Goal: Task Accomplishment & Management: Use online tool/utility

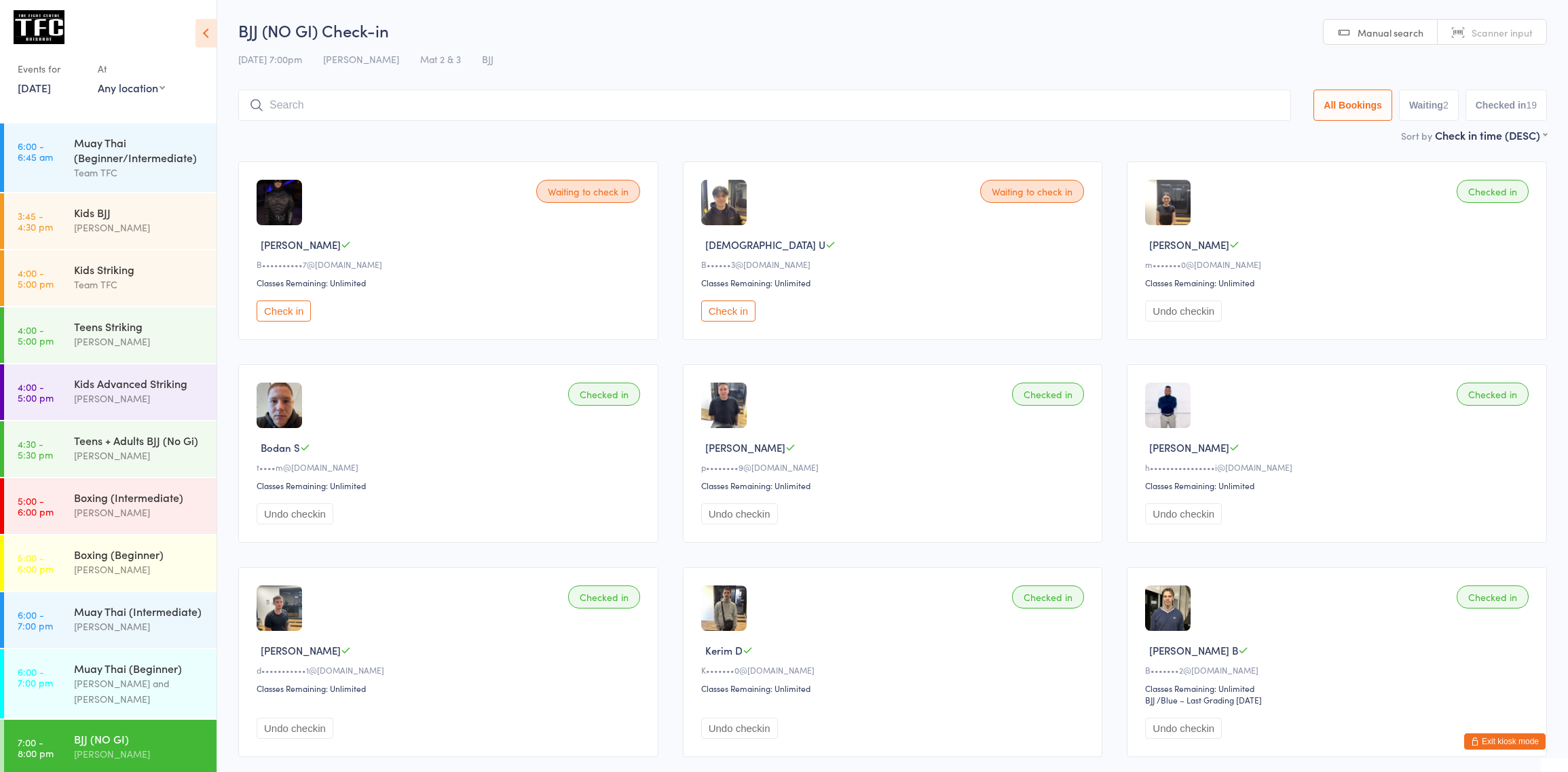
click at [80, 167] on div "Team TFC" at bounding box center [139, 172] width 131 height 16
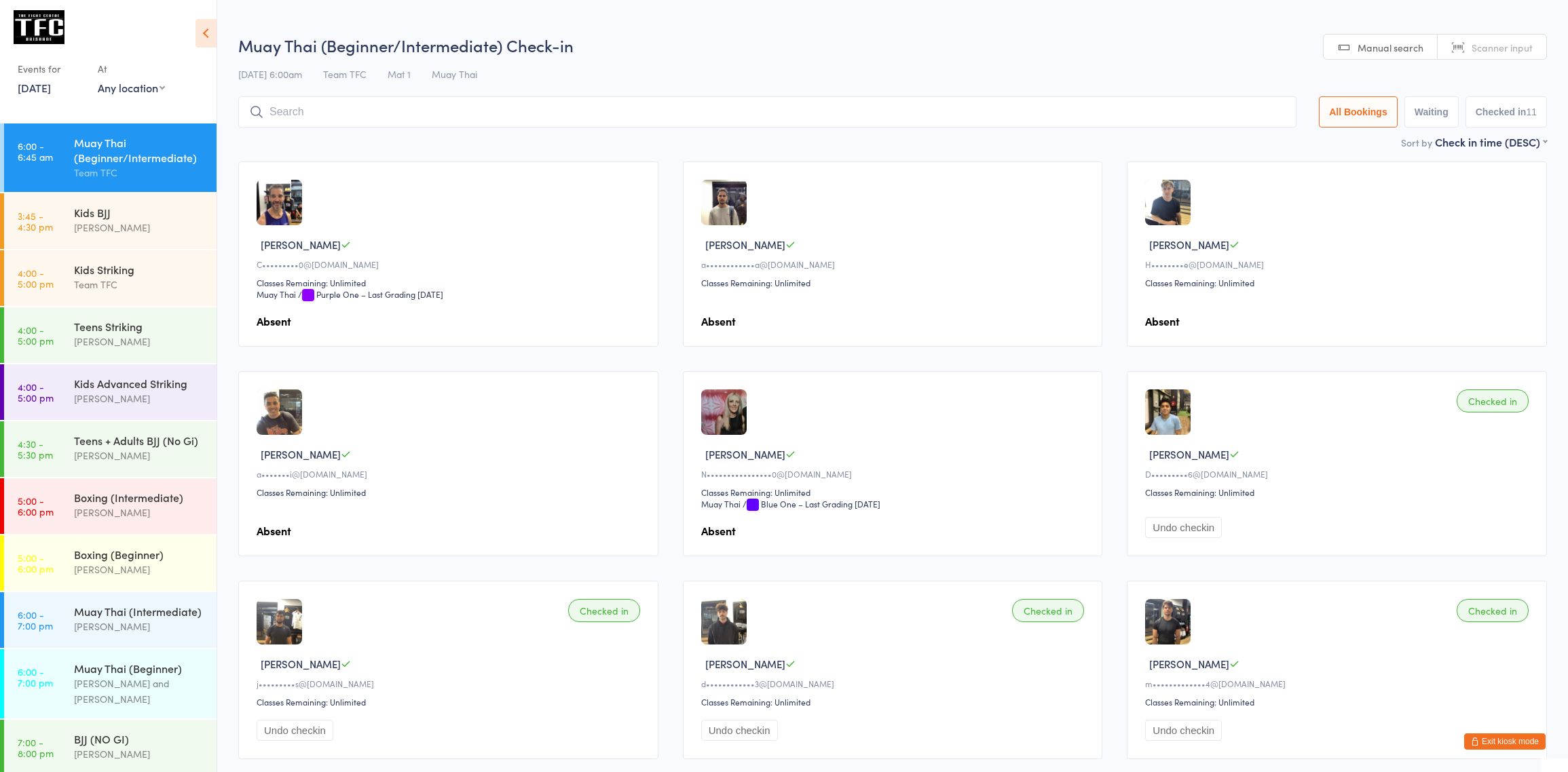
click at [50, 85] on link "[DATE]" at bounding box center [34, 87] width 34 height 15
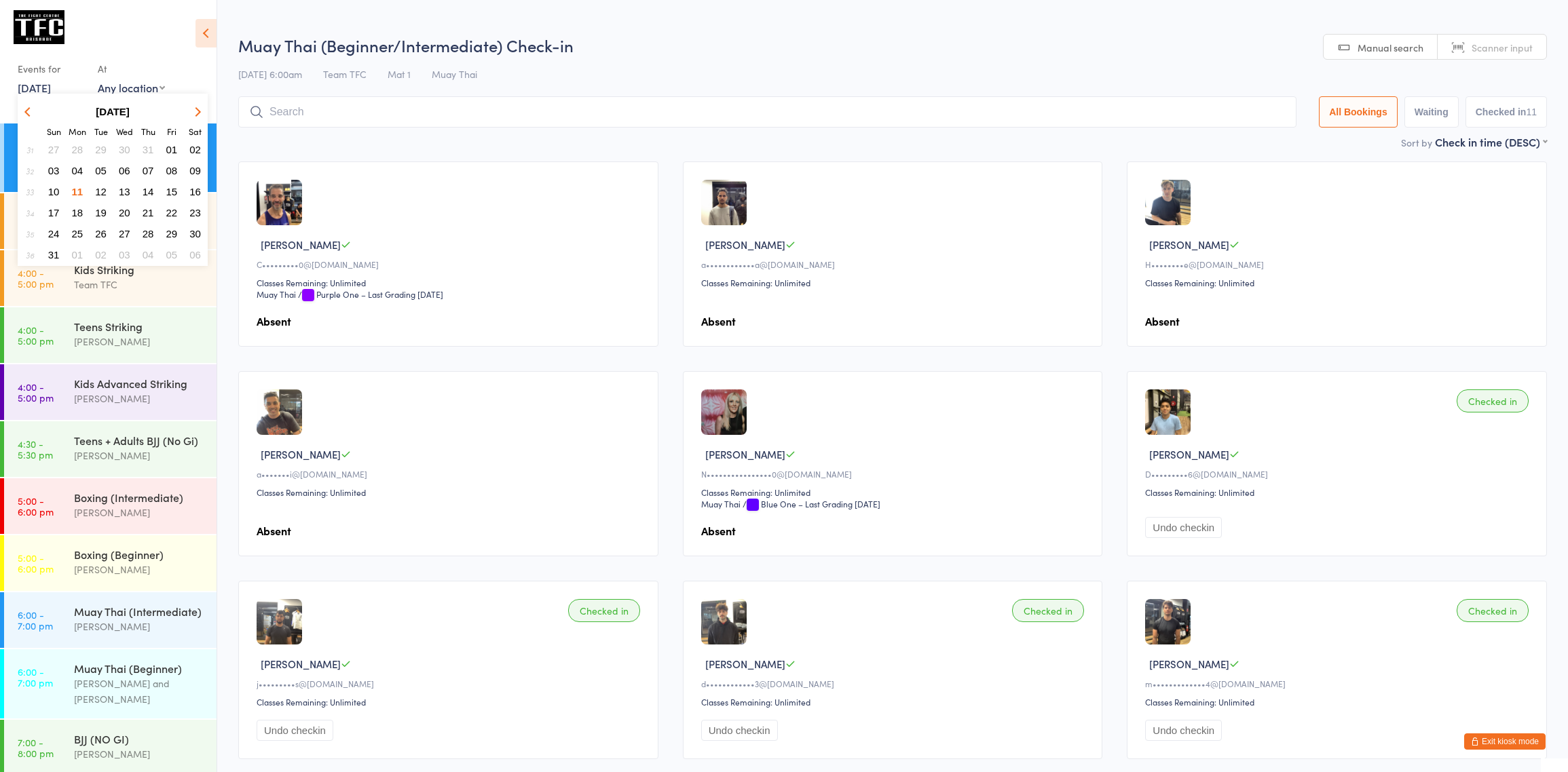
click at [101, 193] on span "12" at bounding box center [101, 192] width 12 height 12
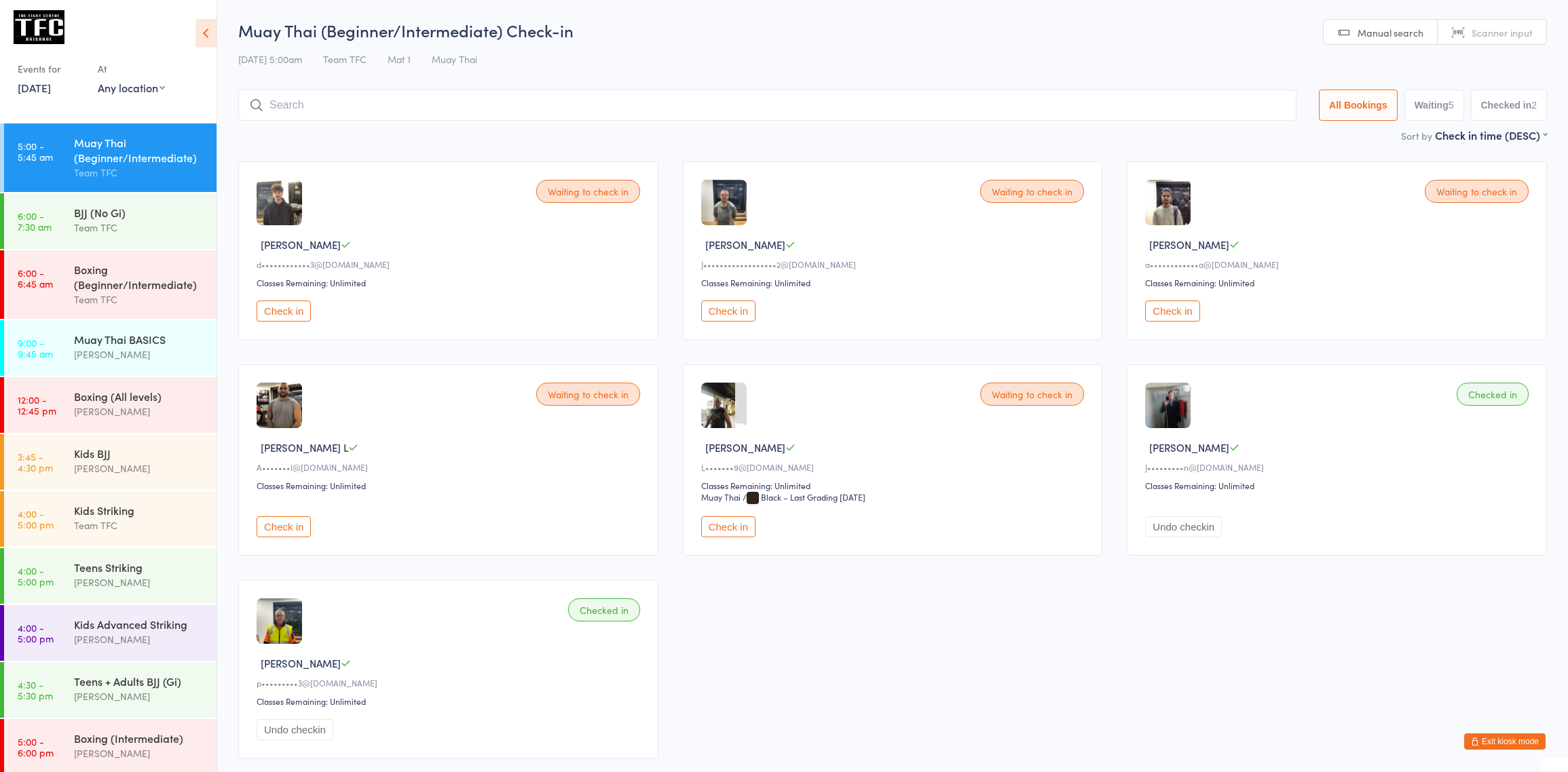
click at [158, 159] on div "Muay Thai (Beginner/Intermediate)" at bounding box center [139, 150] width 131 height 30
type input "kace"
click at [1231, 133] on button "Drop in" at bounding box center [1255, 133] width 55 height 19
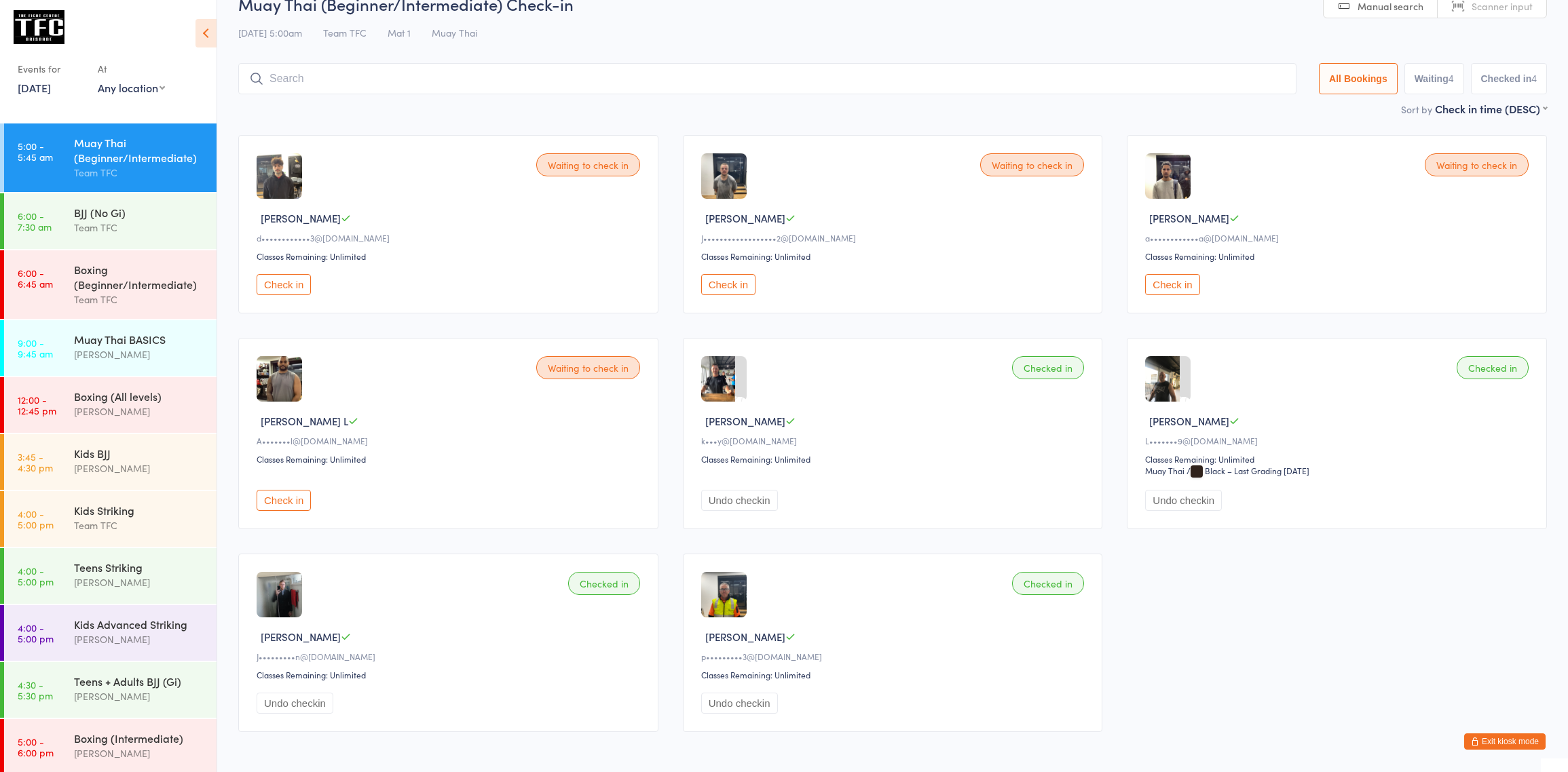
scroll to position [34, 0]
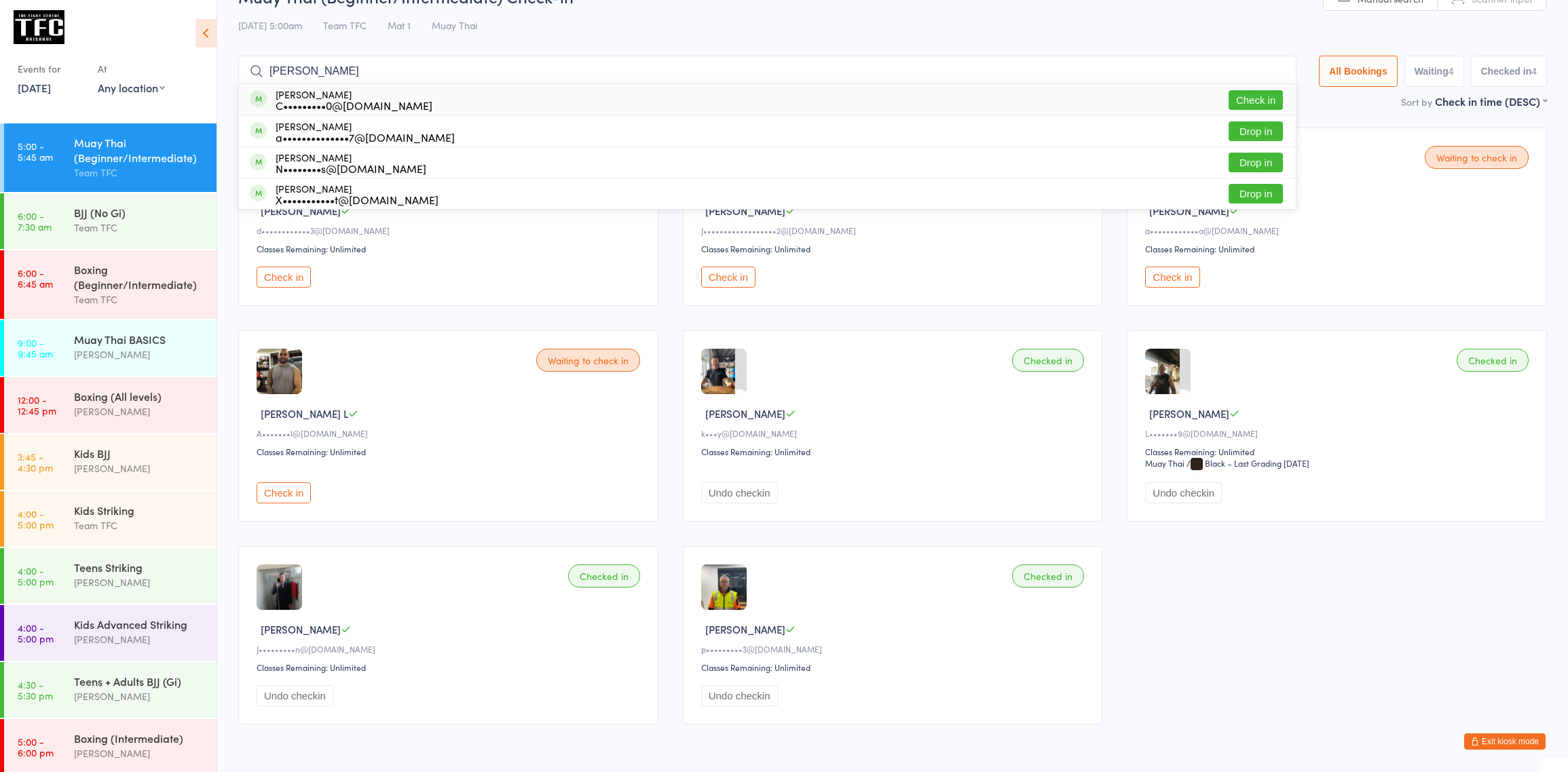
type input "[PERSON_NAME]"
click at [1257, 100] on button "Check in" at bounding box center [1255, 100] width 55 height 19
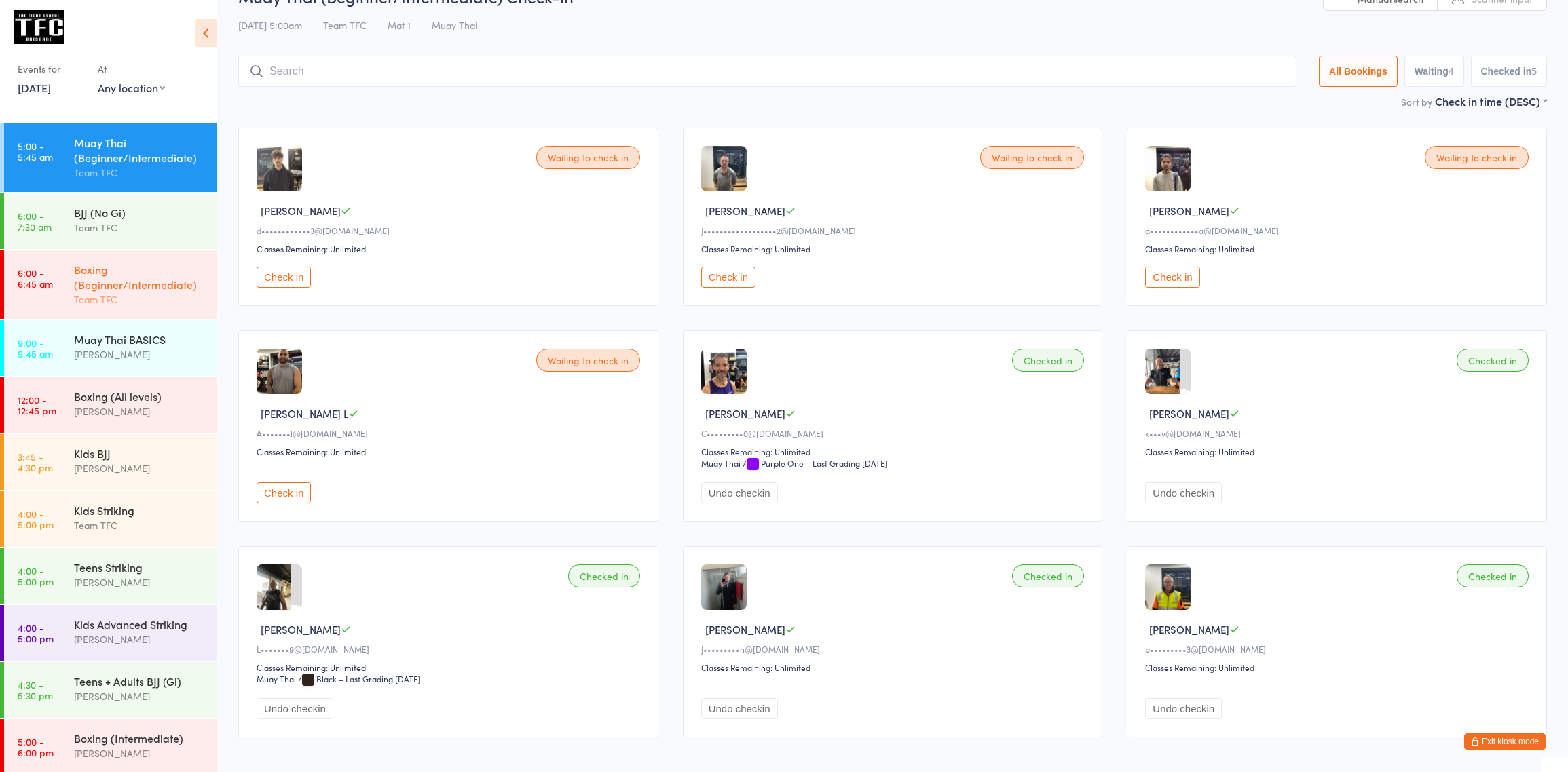
click at [13, 255] on link "6:00 - 6:45 am Boxing (Beginner/Intermediate) Team TFC" at bounding box center [110, 284] width 212 height 69
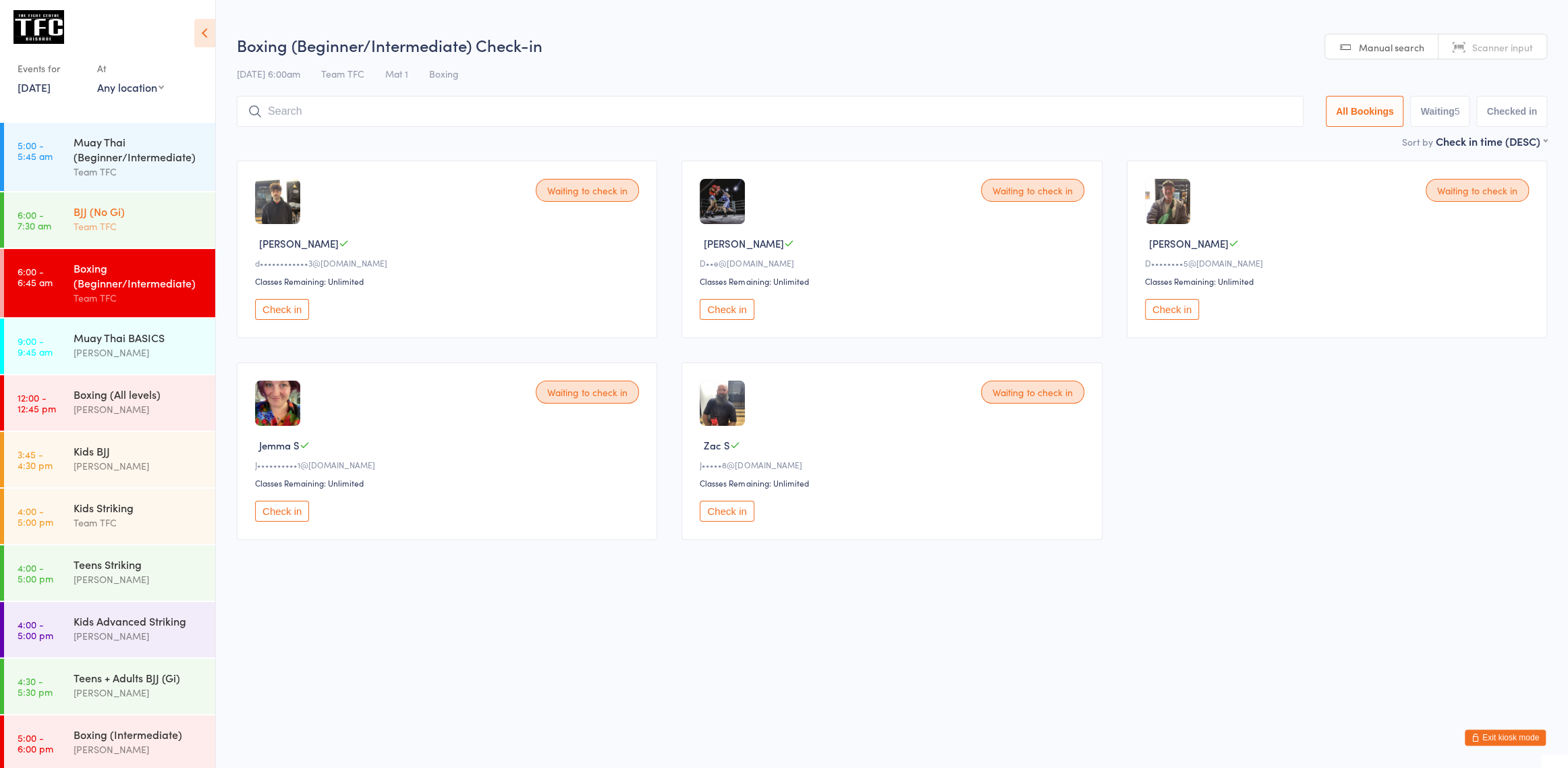
click at [33, 235] on link "6:00 - 7:30 am BJJ (No Gi) Team TFC" at bounding box center [109, 220] width 211 height 55
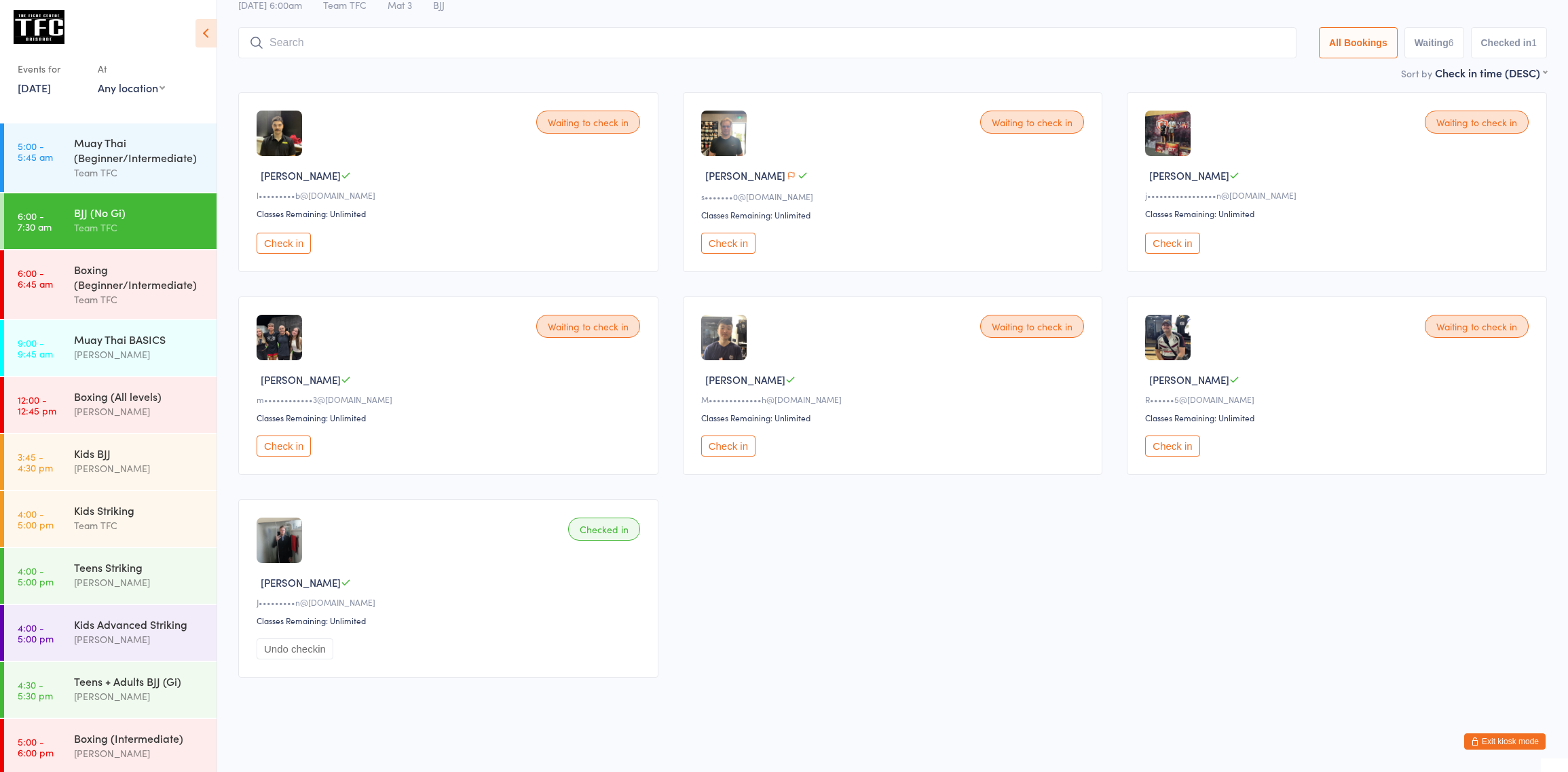
scroll to position [70, 0]
click at [118, 303] on div "Team TFC" at bounding box center [139, 300] width 131 height 16
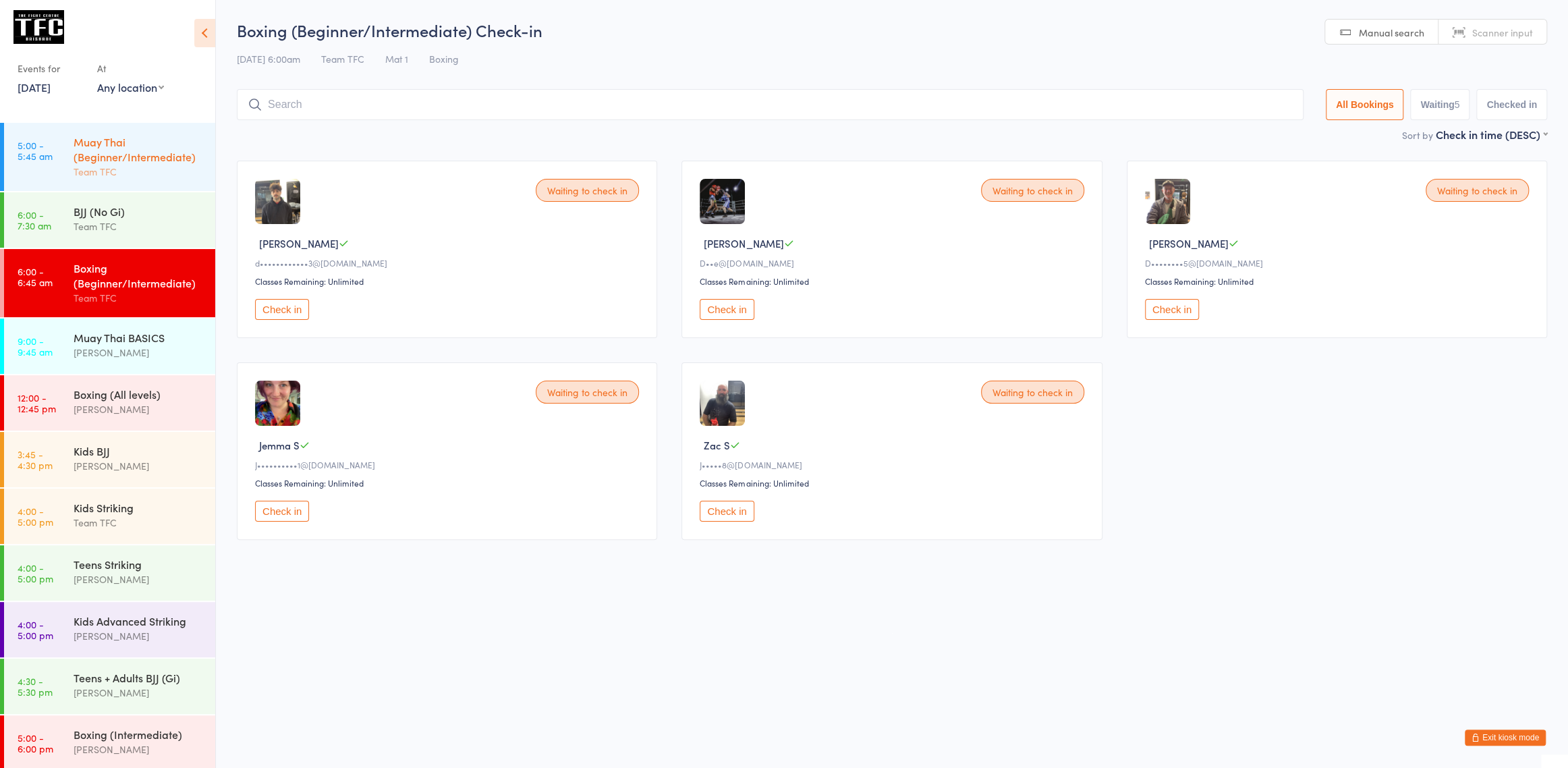
click at [151, 184] on div "Muay Thai (Beginner/Intermediate) Team TFC" at bounding box center [144, 157] width 142 height 68
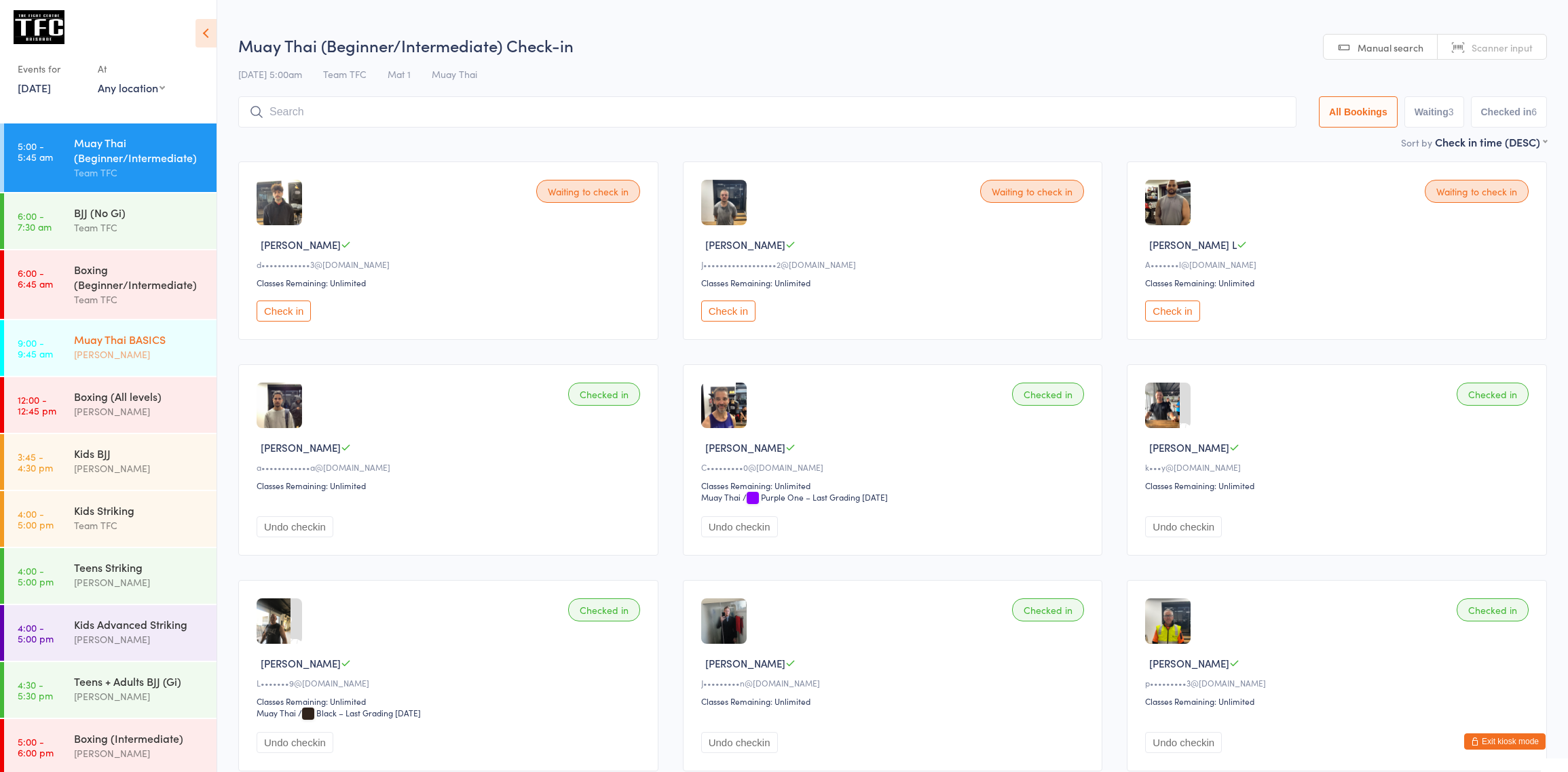
click at [133, 352] on div "[PERSON_NAME]" at bounding box center [139, 354] width 131 height 16
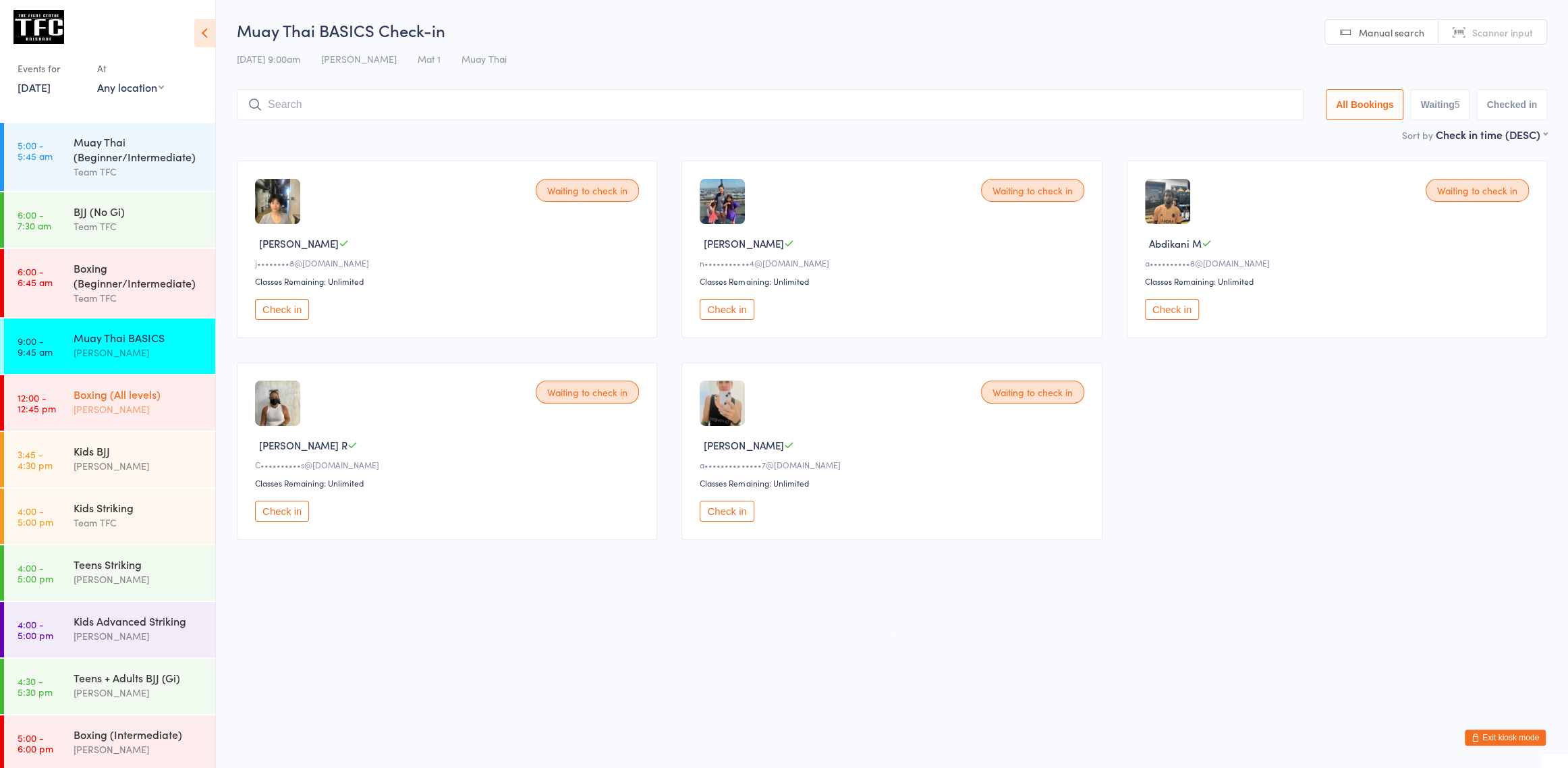
click at [141, 388] on div "Boxing (All levels)" at bounding box center [139, 394] width 130 height 15
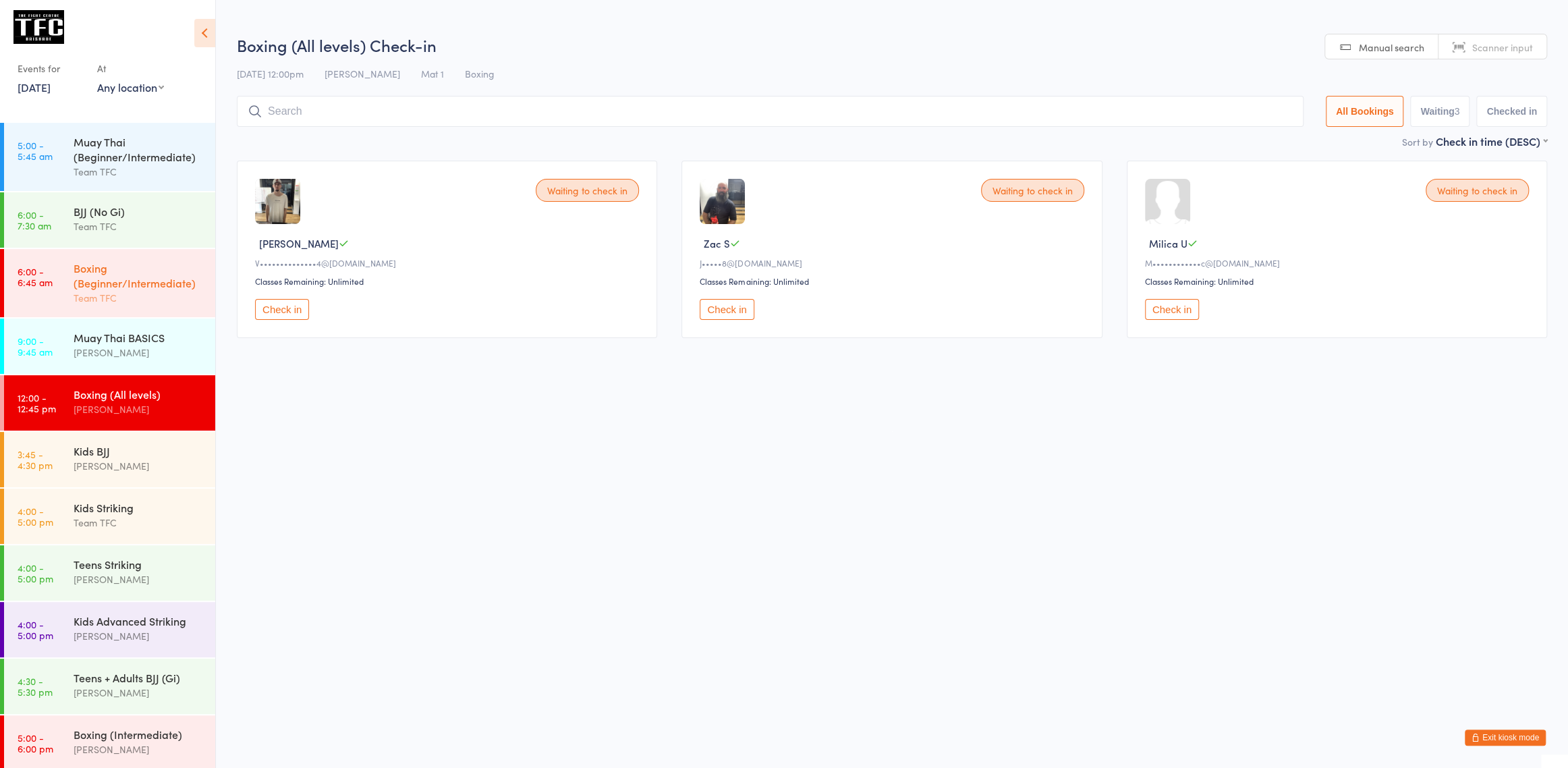
click at [139, 290] on div "Boxing (Beginner/Intermediate)" at bounding box center [139, 275] width 130 height 30
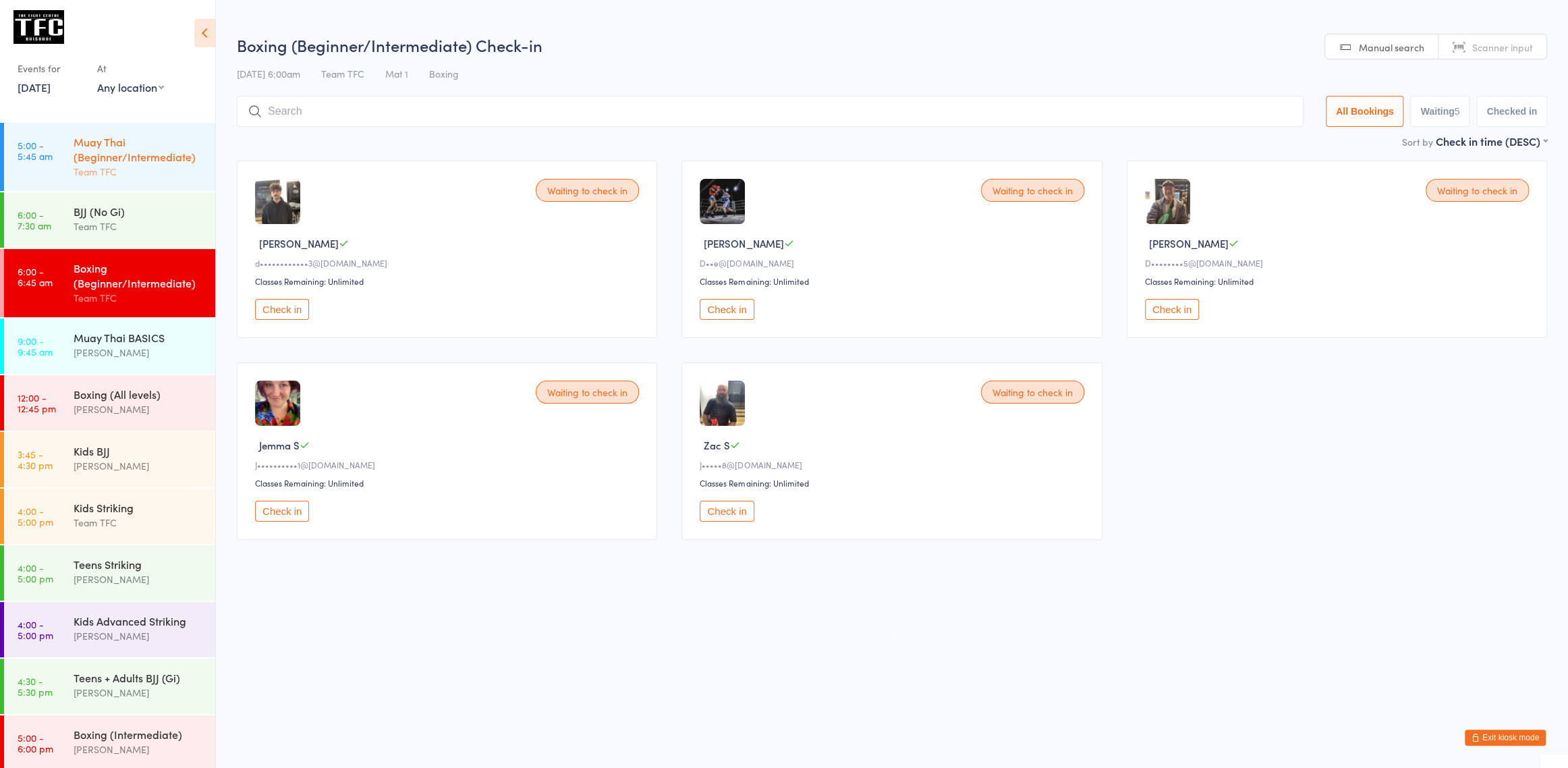
click at [149, 169] on div "Team TFC" at bounding box center [139, 171] width 130 height 16
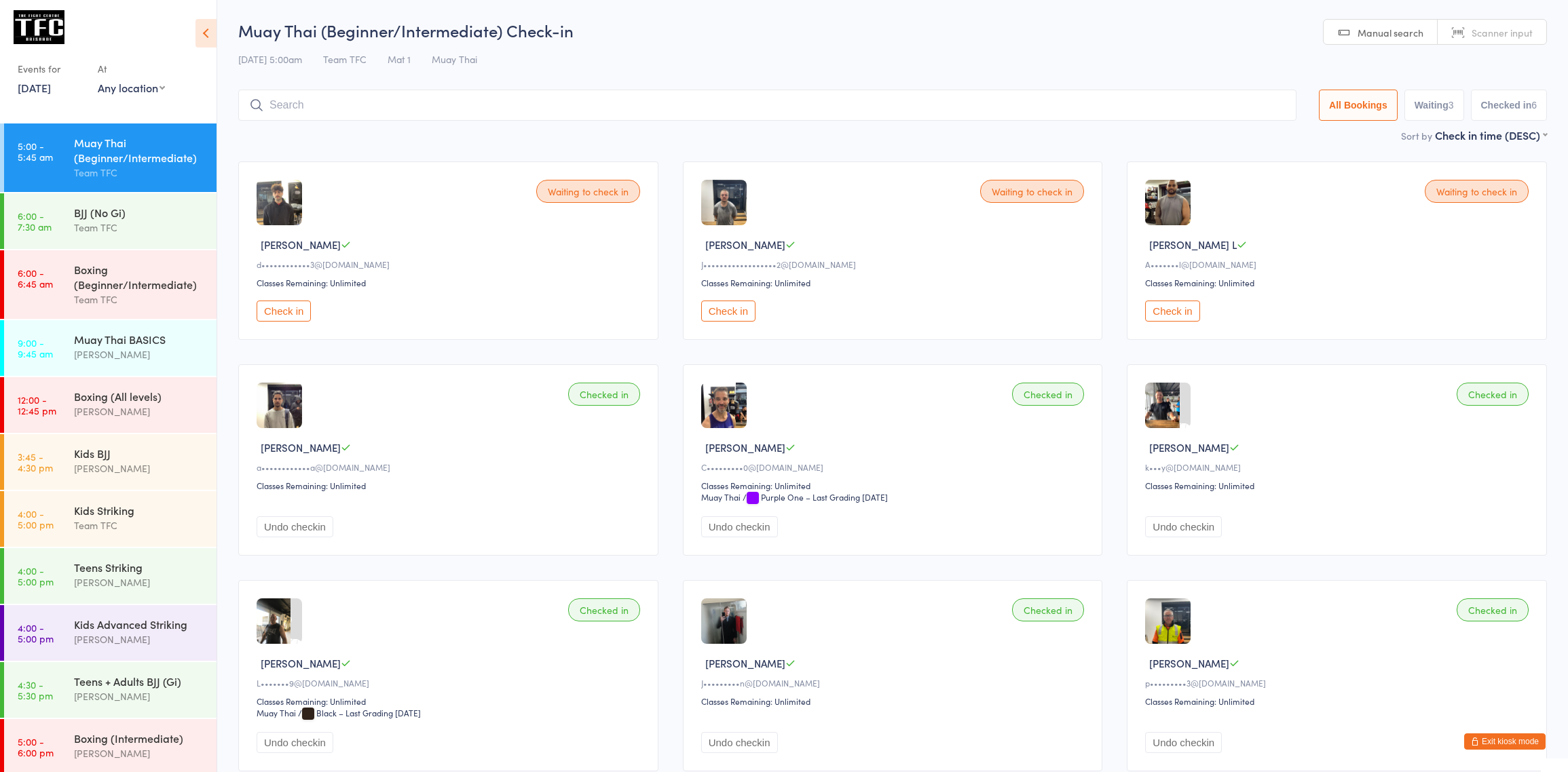
click at [149, 170] on div "Team TFC" at bounding box center [139, 172] width 131 height 16
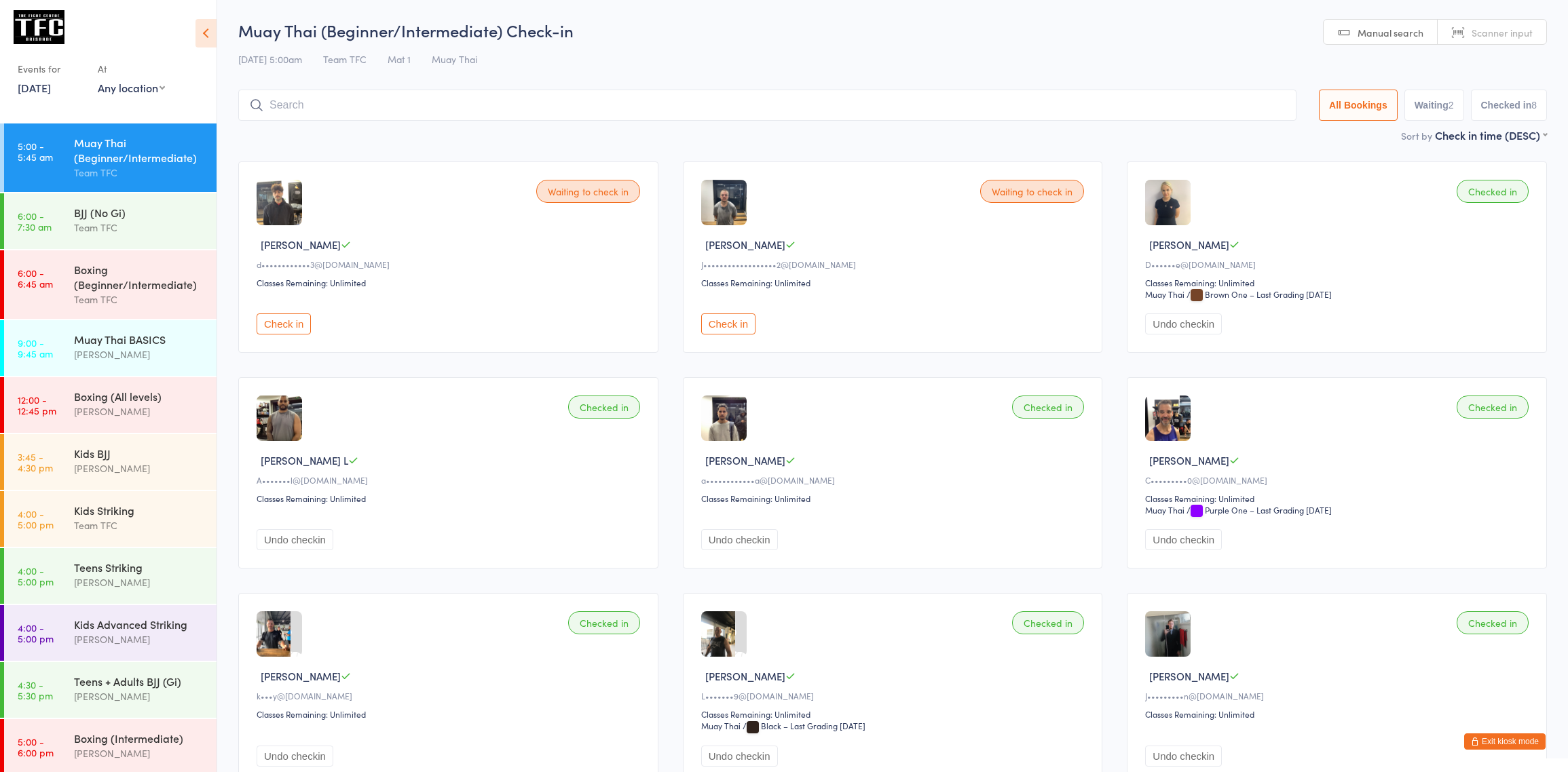
click at [117, 159] on div "Muay Thai (Beginner/Intermediate)" at bounding box center [139, 150] width 131 height 30
click at [115, 227] on div "Team TFC" at bounding box center [139, 227] width 131 height 16
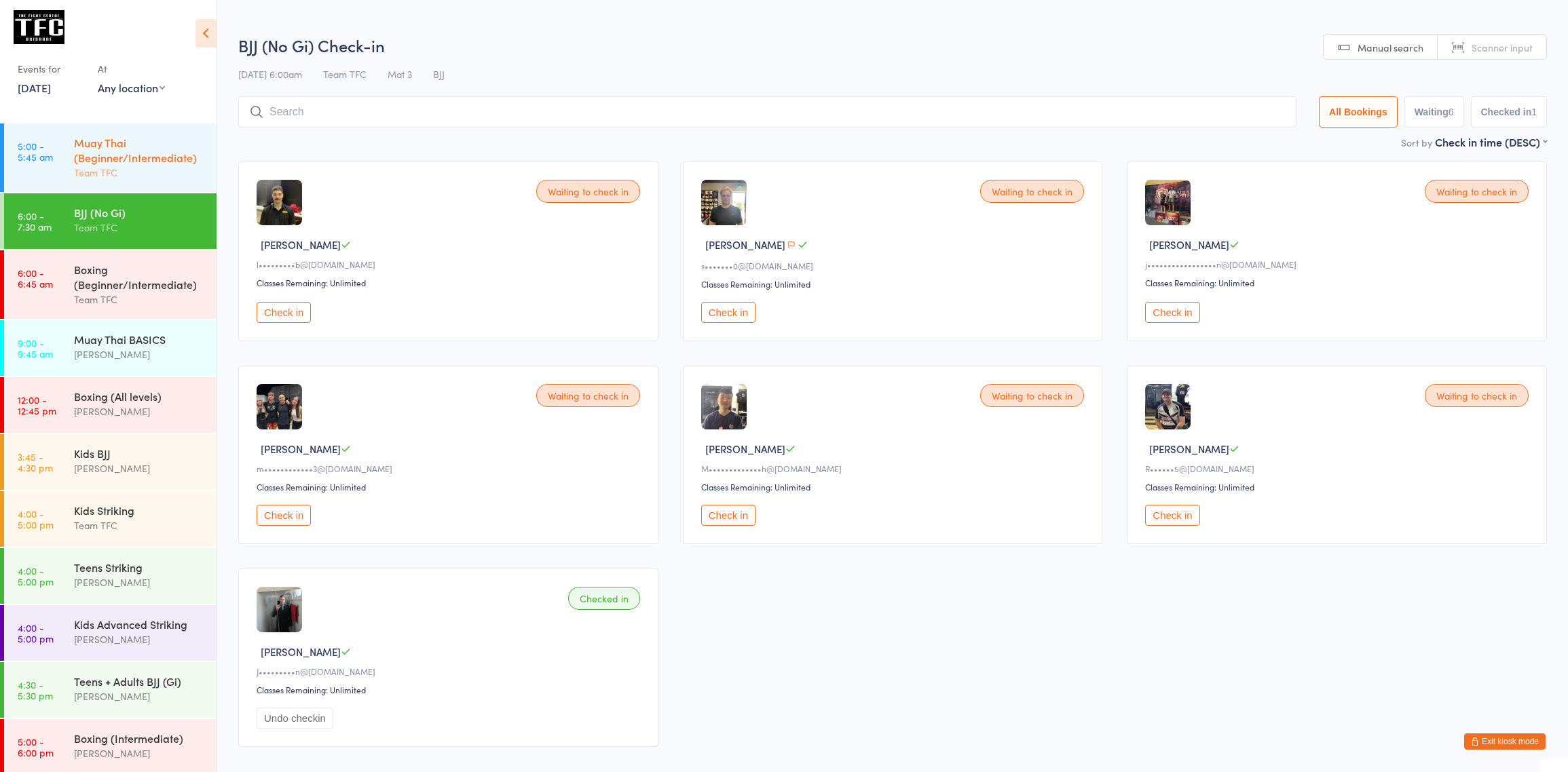
click at [104, 173] on div "Team TFC" at bounding box center [139, 172] width 131 height 16
